Goal: Register for event/course

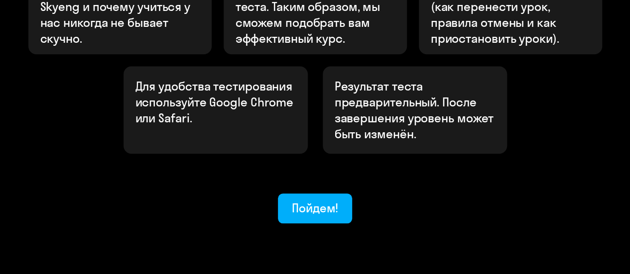
scroll to position [444, 0]
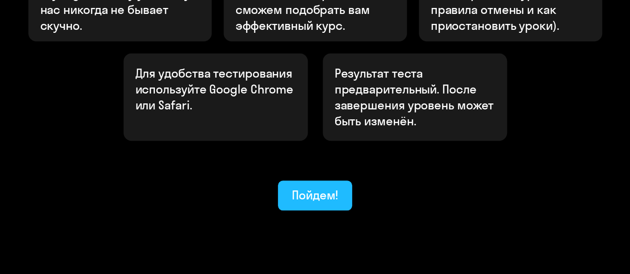
click at [311, 188] on font "Пойдем!" at bounding box center [315, 195] width 46 height 15
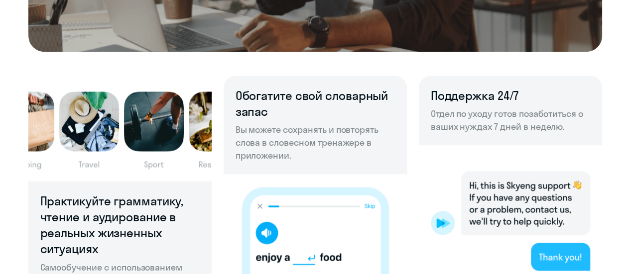
scroll to position [797, 0]
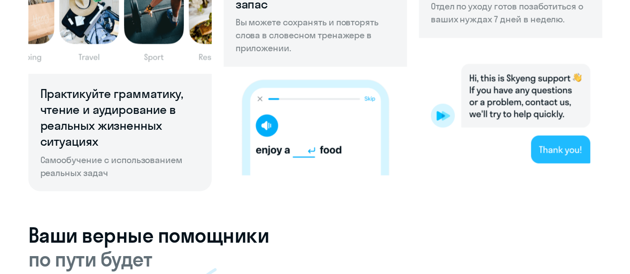
click at [266, 123] on img at bounding box center [315, 121] width 183 height 109
click at [271, 129] on img at bounding box center [315, 121] width 183 height 109
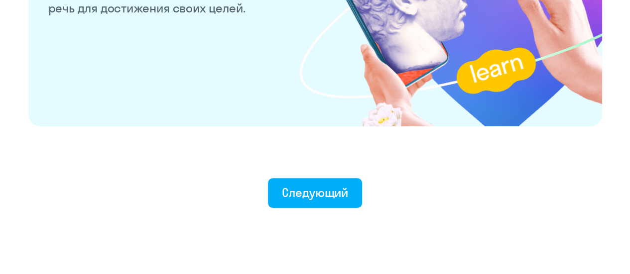
scroll to position [2081, 0]
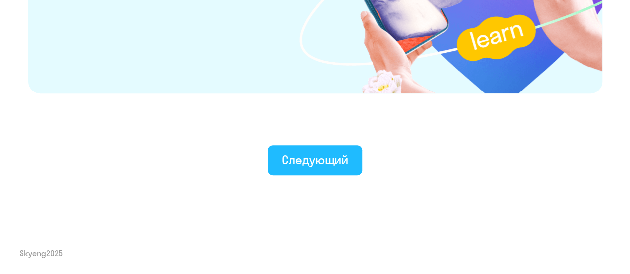
click at [333, 162] on font "Следующий" at bounding box center [315, 159] width 66 height 15
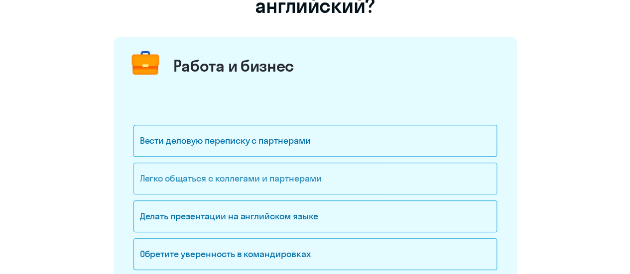
scroll to position [149, 0]
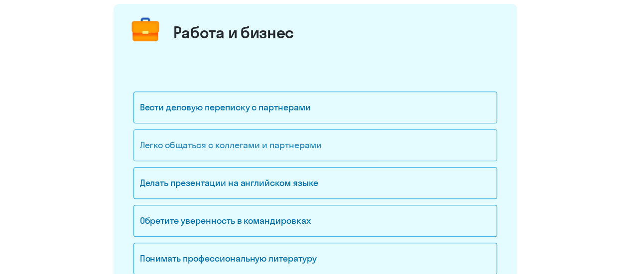
click at [288, 146] on font "Легко общаться с коллегами и партнерами" at bounding box center [231, 144] width 182 height 11
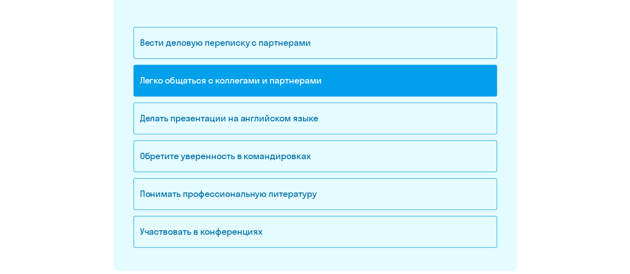
scroll to position [199, 0]
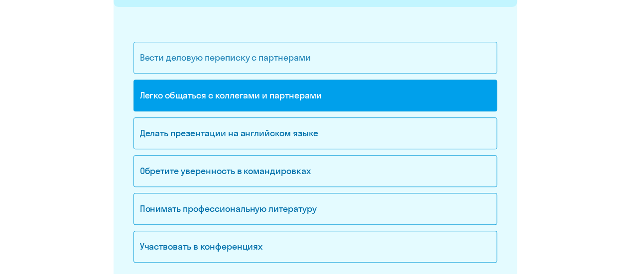
click at [255, 57] on font "Вести деловую переписку с партнерами" at bounding box center [225, 57] width 171 height 11
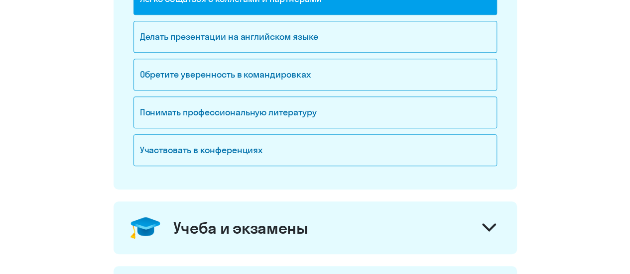
scroll to position [299, 0]
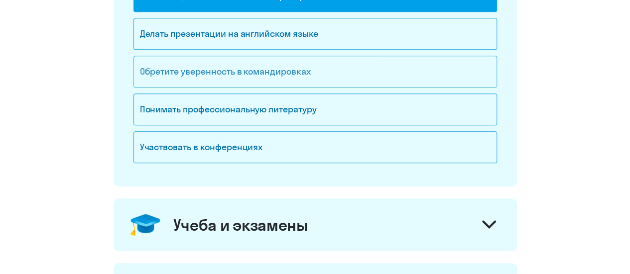
click at [210, 75] on font "Обретите уверенность в командировках" at bounding box center [225, 71] width 171 height 11
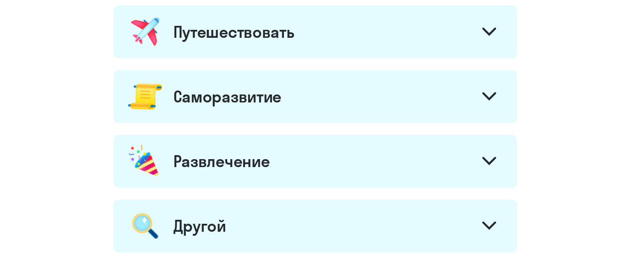
scroll to position [548, 0]
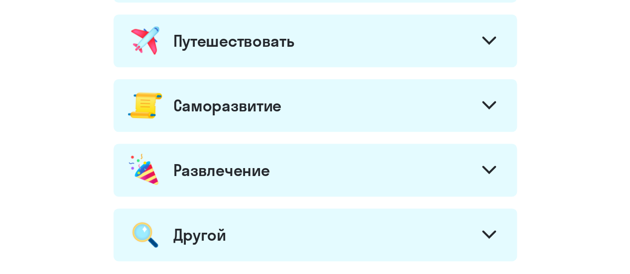
click at [493, 167] on icon at bounding box center [489, 170] width 12 height 6
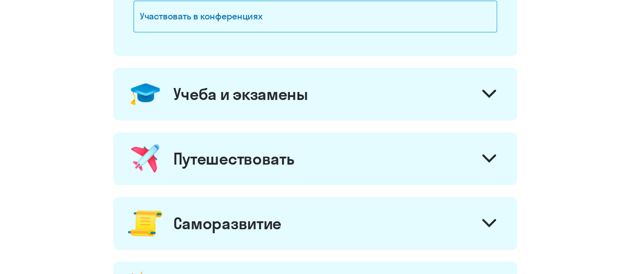
scroll to position [349, 0]
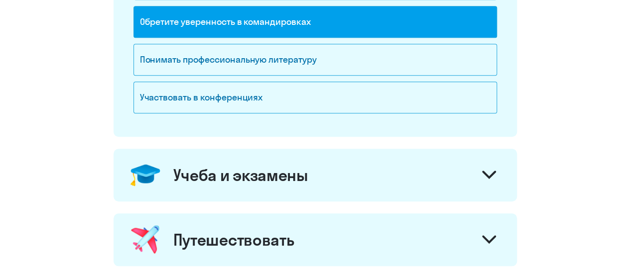
click at [492, 174] on icon at bounding box center [489, 175] width 14 height 8
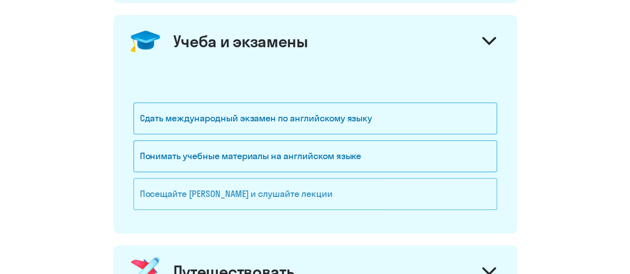
scroll to position [498, 0]
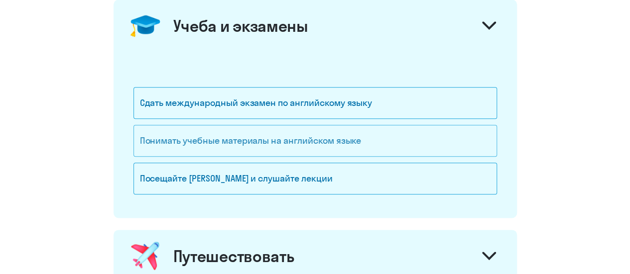
click at [269, 142] on font "Понимать учебные материалы на английском языке" at bounding box center [251, 140] width 222 height 11
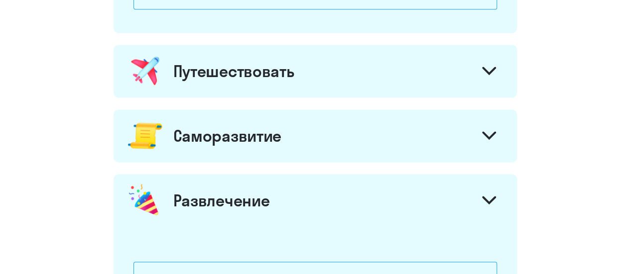
scroll to position [697, 0]
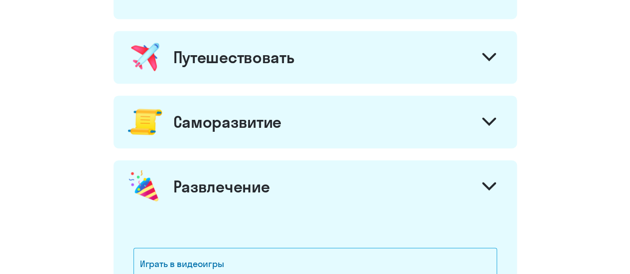
click at [482, 53] on icon at bounding box center [489, 57] width 14 height 8
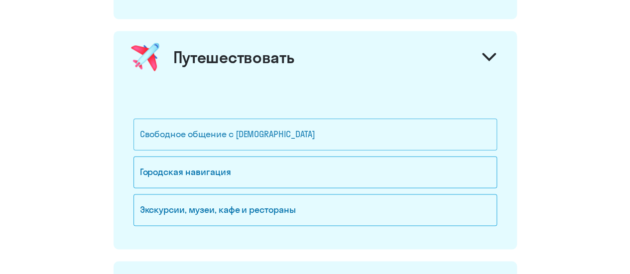
click at [234, 128] on font "Свободное общение с [DEMOGRAPHIC_DATA]" at bounding box center [227, 133] width 175 height 11
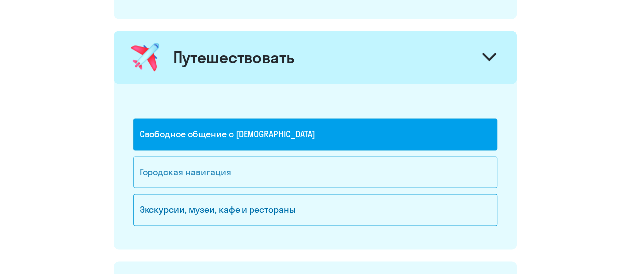
click at [236, 173] on div "Городская навигация" at bounding box center [314, 172] width 363 height 32
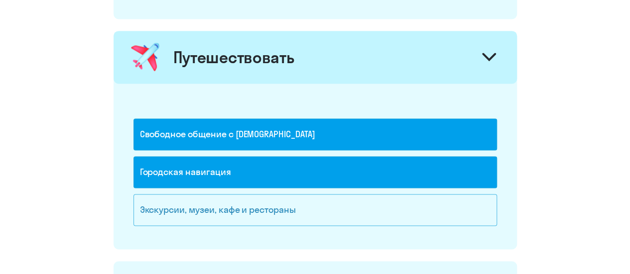
click at [236, 207] on font "Экскурсии, музеи, кафе и рестораны" at bounding box center [218, 209] width 156 height 11
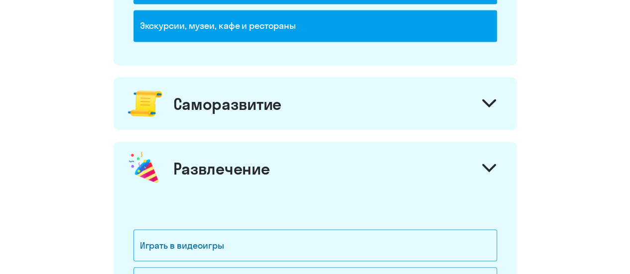
scroll to position [896, 0]
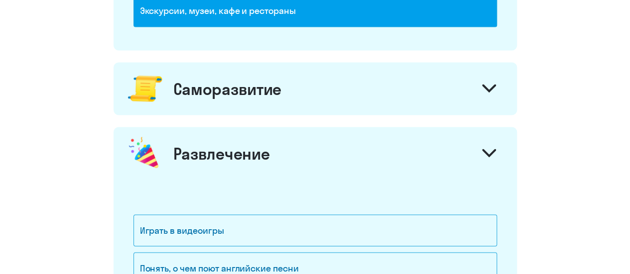
click at [357, 87] on div "Саморазвитие" at bounding box center [315, 88] width 403 height 53
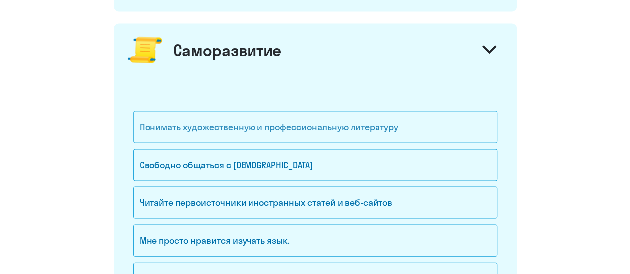
scroll to position [996, 0]
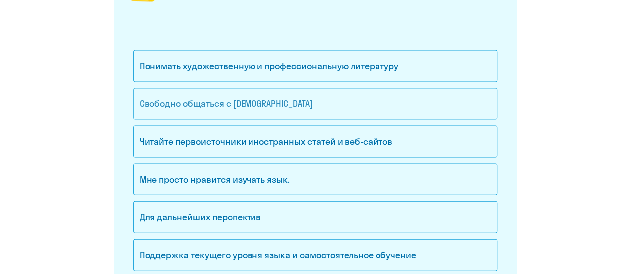
click at [237, 98] on font "Свободно общаться с [DEMOGRAPHIC_DATA]" at bounding box center [226, 103] width 173 height 11
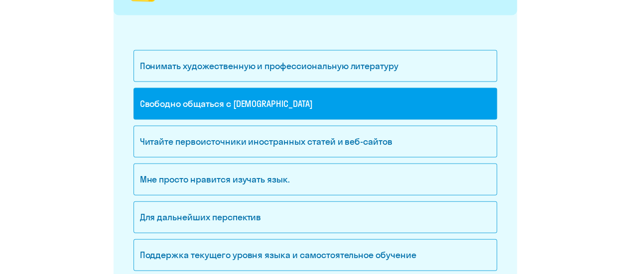
scroll to position [1046, 0]
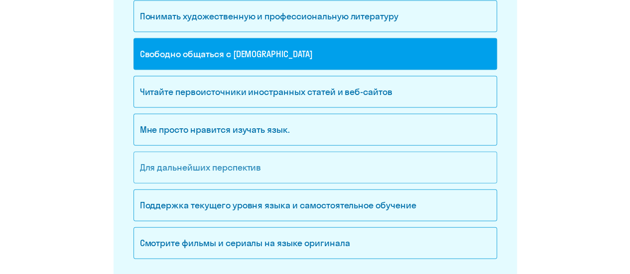
click at [237, 165] on font "Для дальнейших перспектив" at bounding box center [200, 167] width 121 height 11
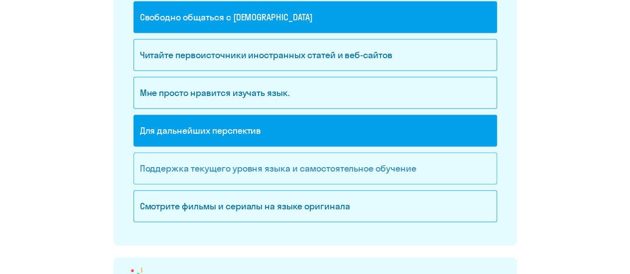
scroll to position [1145, 0]
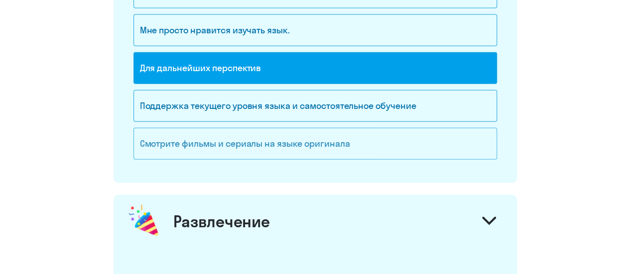
click at [288, 138] on font "Смотрите фильмы и сериалы на языке оригинала" at bounding box center [245, 143] width 210 height 11
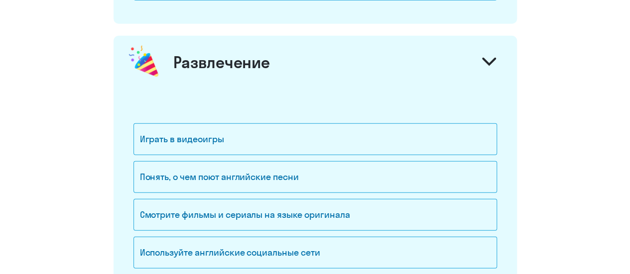
scroll to position [1344, 0]
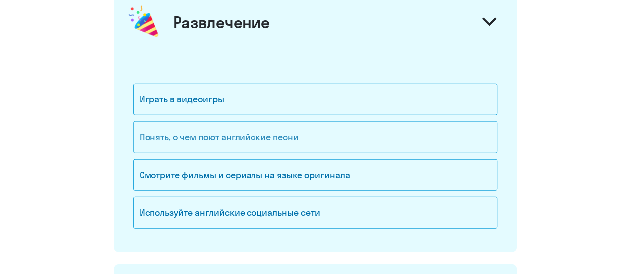
click at [329, 131] on div "Понять, о чем поют английские песни" at bounding box center [314, 137] width 363 height 32
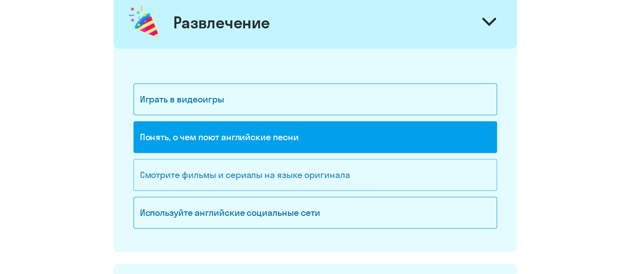
click at [303, 169] on font "Смотрите фильмы и сериалы на языке оригинала" at bounding box center [245, 174] width 210 height 11
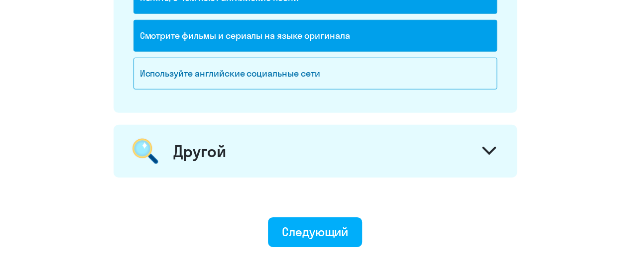
scroll to position [1494, 0]
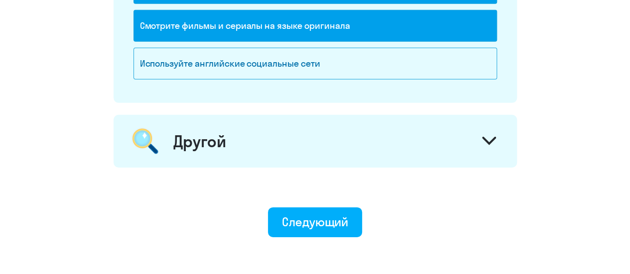
click at [490, 137] on icon at bounding box center [489, 141] width 14 height 8
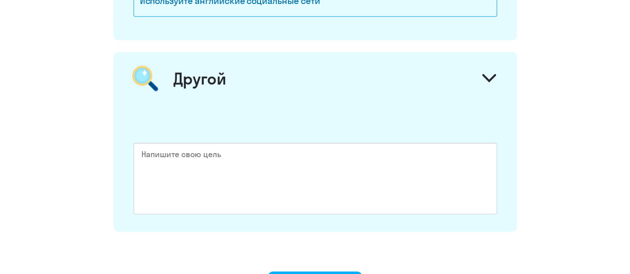
scroll to position [1544, 0]
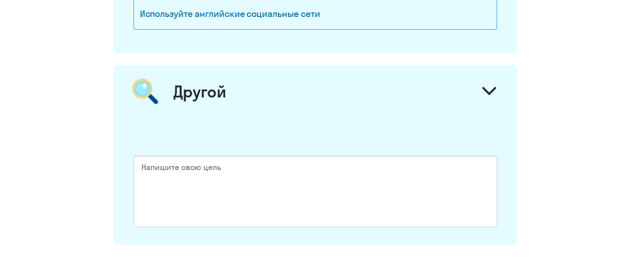
click at [490, 87] on icon at bounding box center [489, 91] width 14 height 8
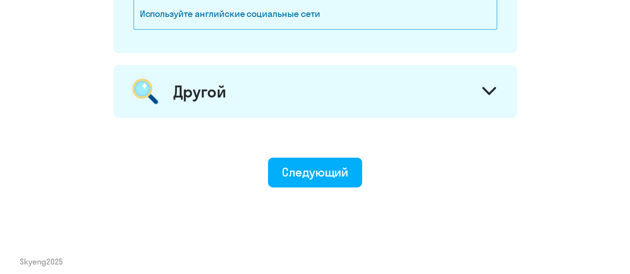
scroll to position [1544, 0]
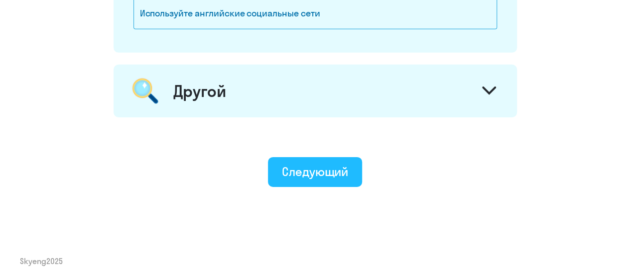
click at [312, 165] on font "Следующий" at bounding box center [315, 171] width 66 height 15
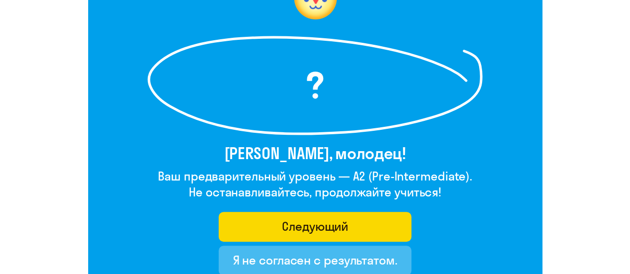
scroll to position [199, 0]
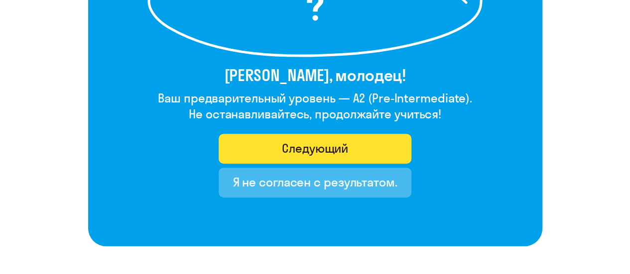
click at [295, 145] on font "Следующий" at bounding box center [315, 148] width 66 height 15
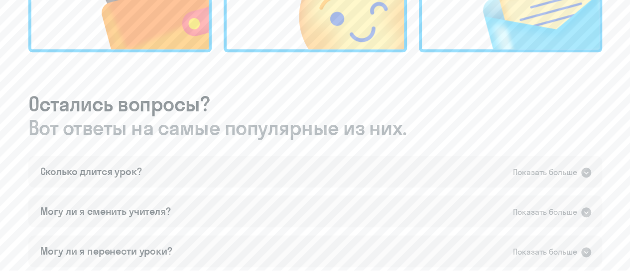
scroll to position [498, 0]
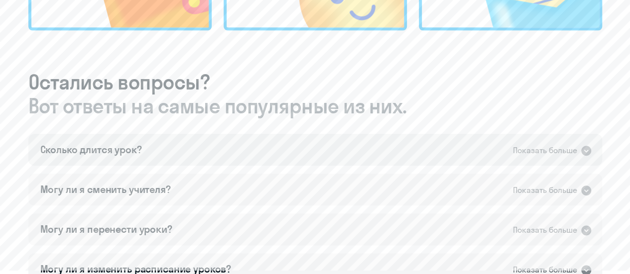
click at [586, 152] on icon at bounding box center [586, 151] width 10 height 10
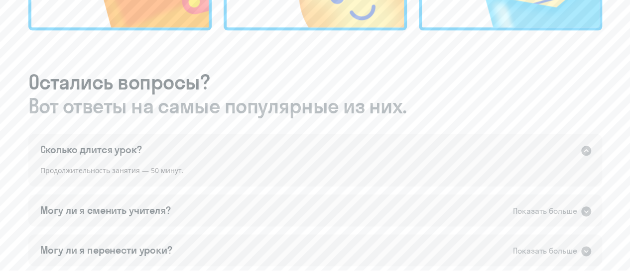
click at [586, 152] on icon at bounding box center [586, 151] width 10 height 10
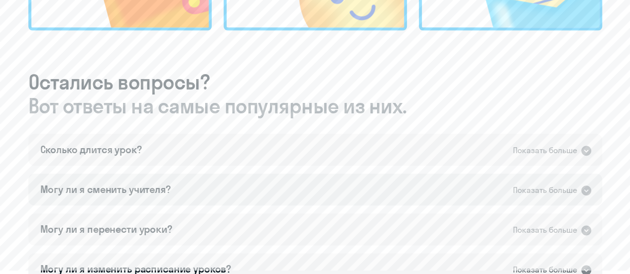
click at [588, 193] on icon at bounding box center [586, 191] width 10 height 10
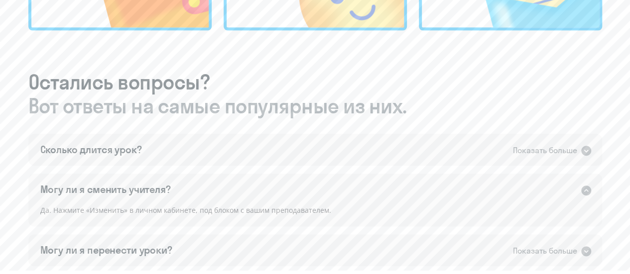
click at [586, 193] on icon at bounding box center [586, 191] width 10 height 10
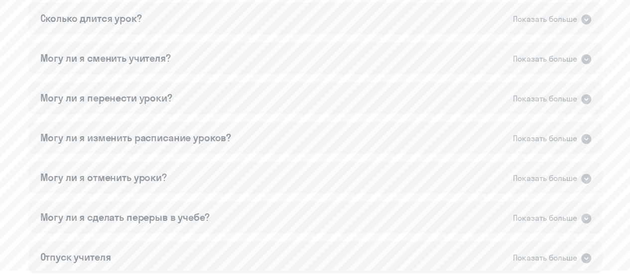
scroll to position [634, 0]
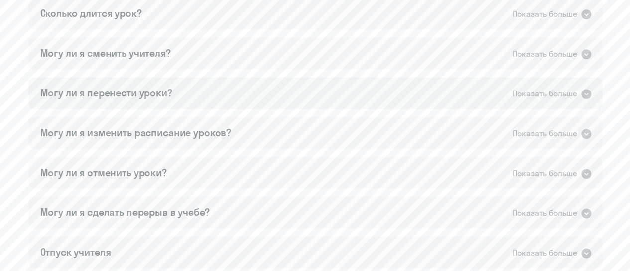
click at [587, 95] on icon at bounding box center [586, 94] width 10 height 10
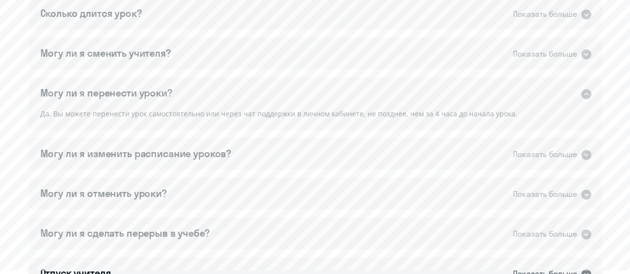
click at [588, 92] on icon at bounding box center [586, 94] width 10 height 10
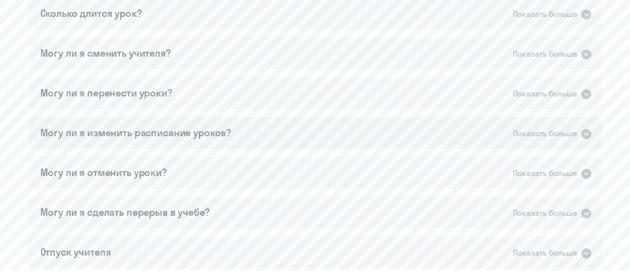
click at [586, 134] on icon at bounding box center [586, 134] width 12 height 12
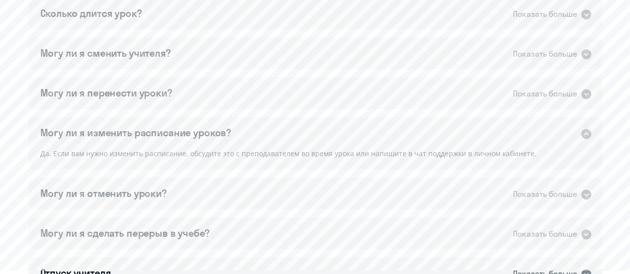
click at [585, 133] on icon at bounding box center [586, 134] width 12 height 12
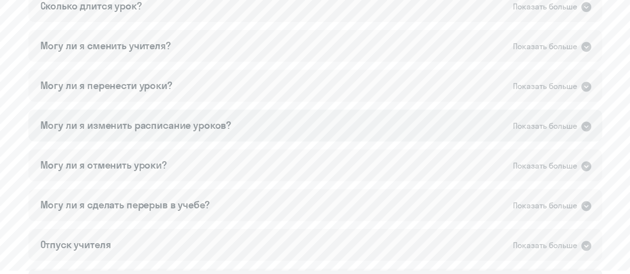
scroll to position [684, 0]
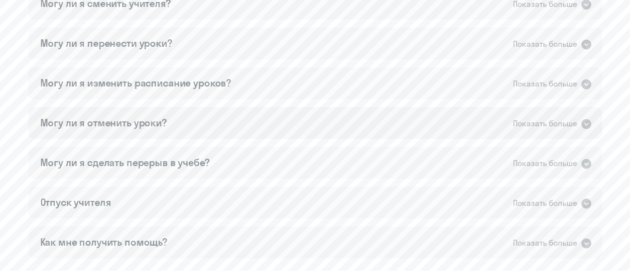
click at [585, 125] on icon at bounding box center [586, 124] width 10 height 10
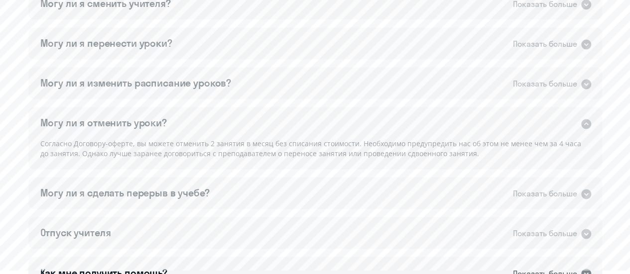
click at [586, 126] on icon at bounding box center [586, 124] width 10 height 10
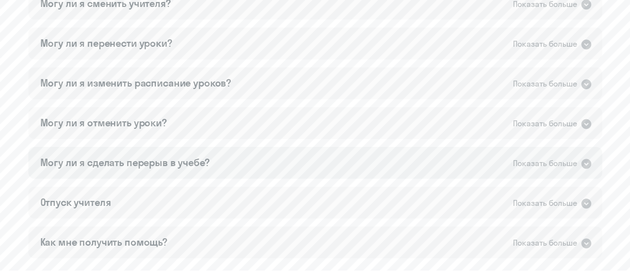
click at [586, 165] on icon at bounding box center [586, 164] width 12 height 12
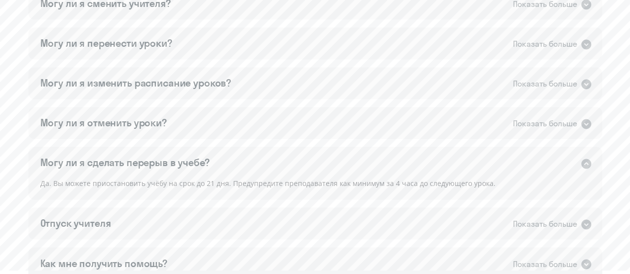
click at [585, 164] on icon at bounding box center [586, 164] width 12 height 12
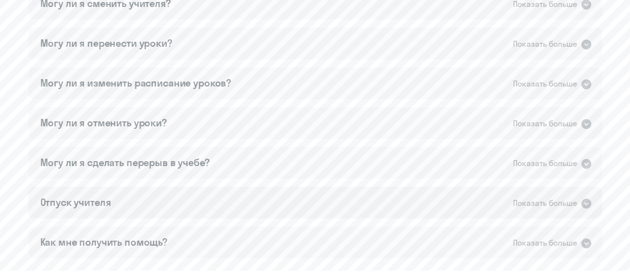
click at [589, 205] on icon at bounding box center [586, 204] width 10 height 10
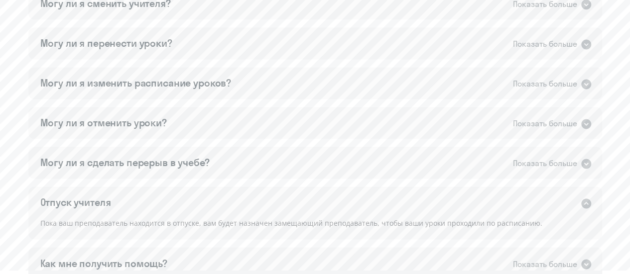
click at [584, 201] on icon at bounding box center [586, 204] width 10 height 10
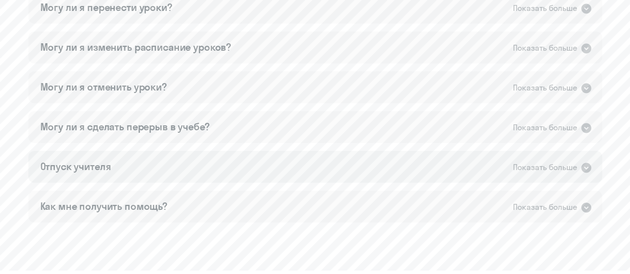
scroll to position [734, 0]
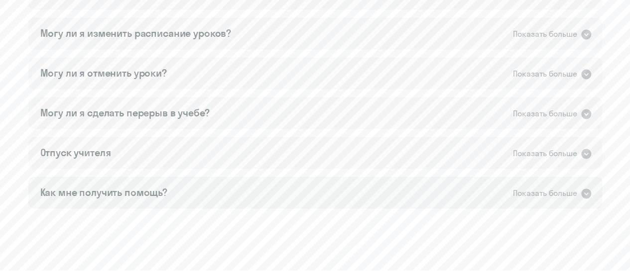
click at [592, 195] on div "Как мне получить помощь? Показать больше" at bounding box center [315, 193] width 574 height 32
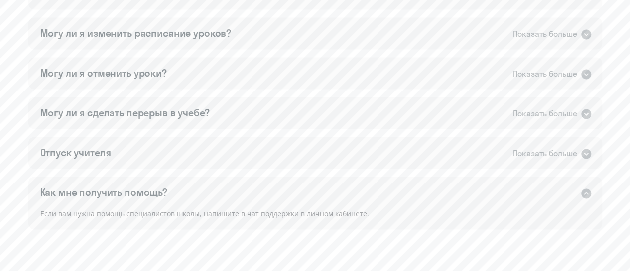
click at [587, 193] on icon at bounding box center [586, 194] width 10 height 10
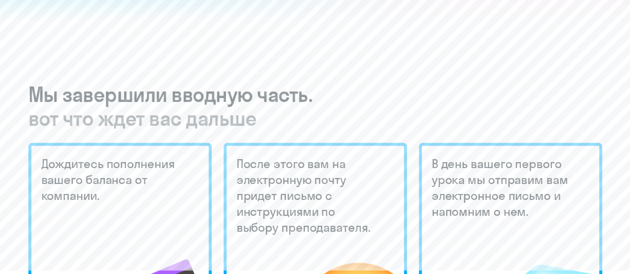
scroll to position [287, 0]
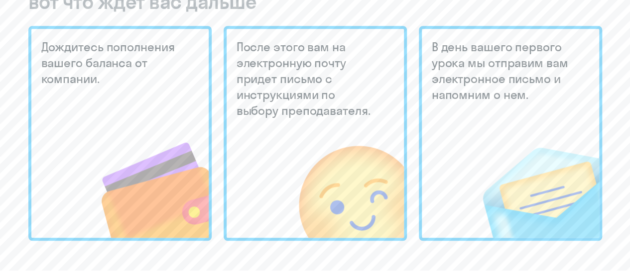
click at [124, 109] on img at bounding box center [135, 171] width 145 height 134
click at [325, 102] on h5 "После этого вам на электронную почту придет письмо с инструкциями по выбору пре…" at bounding box center [307, 79] width 140 height 80
click at [446, 103] on div "В день вашего первого урока мы отправим вам электронное письмо и напомним о нем." at bounding box center [510, 133] width 183 height 215
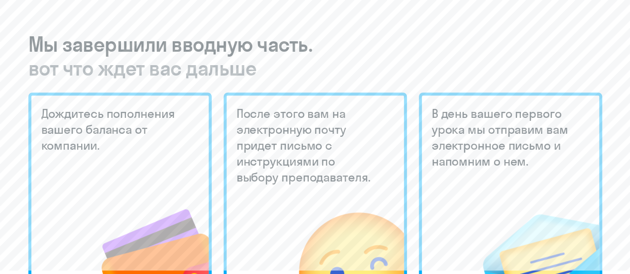
scroll to position [0, 0]
